Goal: Communication & Community: Answer question/provide support

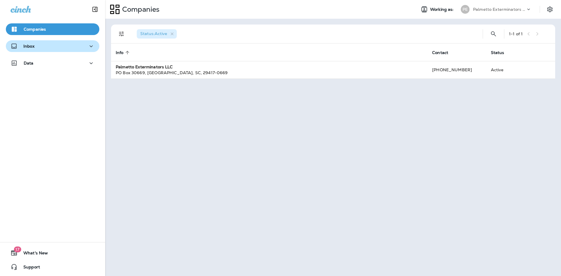
click at [60, 43] on div "Inbox" at bounding box center [53, 46] width 84 height 7
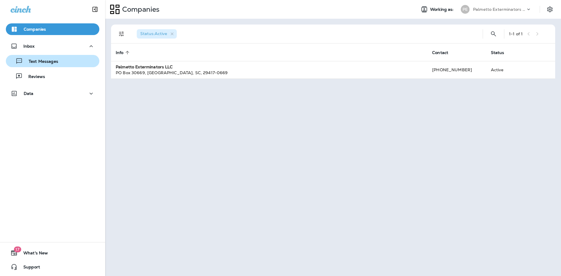
click at [42, 64] on p "Text Messages" at bounding box center [40, 62] width 35 height 6
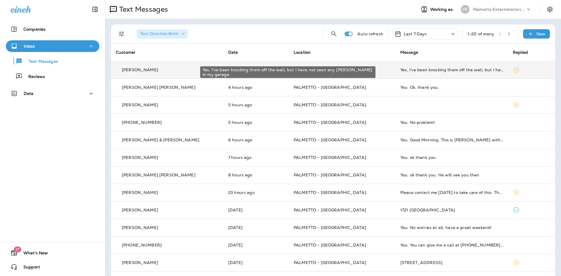
click at [418, 70] on div "Yes, I've been knocking them off the wall, but I have not seen any [PERSON_NAME…" at bounding box center [451, 70] width 103 height 5
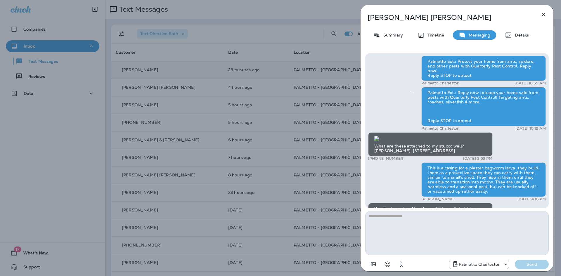
scroll to position [0, 0]
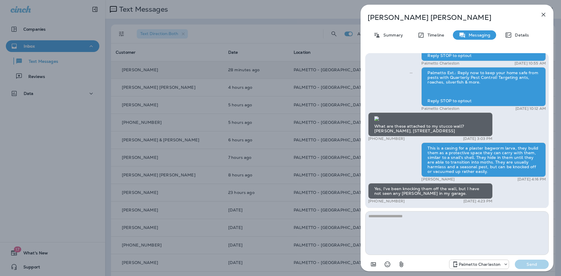
click at [544, 11] on icon "button" at bounding box center [543, 14] width 7 height 7
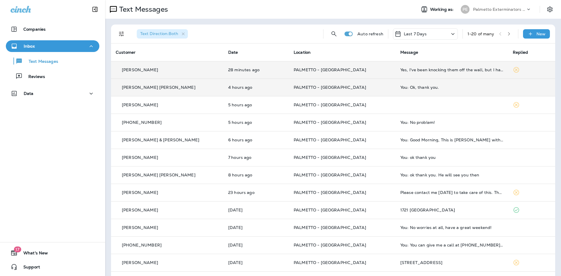
click at [443, 85] on td "You: Ok, thank you." at bounding box center [452, 88] width 113 height 18
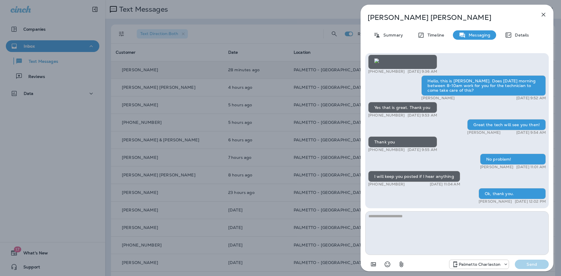
click at [543, 12] on icon "button" at bounding box center [543, 14] width 7 height 7
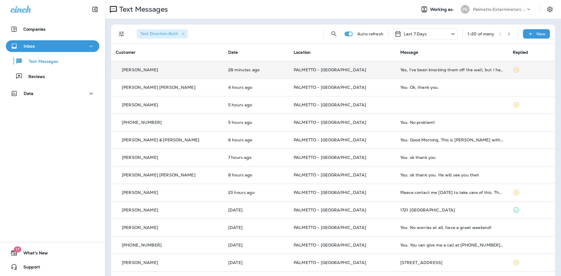
click at [450, 103] on td at bounding box center [452, 105] width 113 height 18
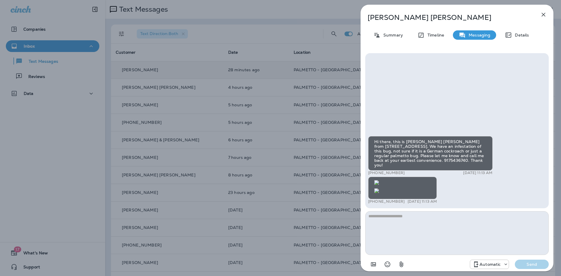
scroll to position [0, 0]
click at [379, 189] on img at bounding box center [376, 191] width 5 height 5
click at [447, 242] on textarea at bounding box center [457, 233] width 184 height 44
type textarea "**********"
click at [531, 264] on p "Send" at bounding box center [532, 264] width 25 height 5
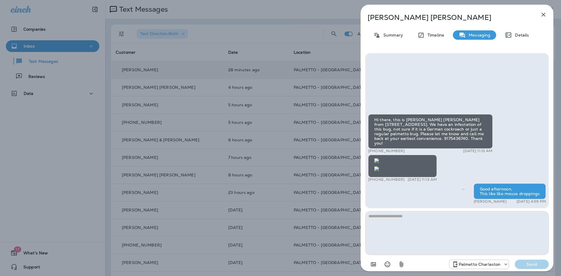
click at [545, 12] on icon "button" at bounding box center [543, 14] width 7 height 7
